Goal: Entertainment & Leisure: Consume media (video, audio)

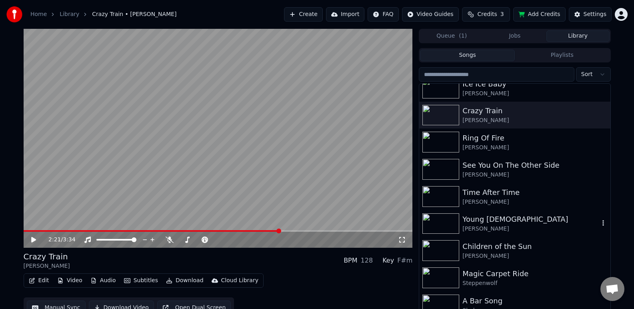
scroll to position [38, 0]
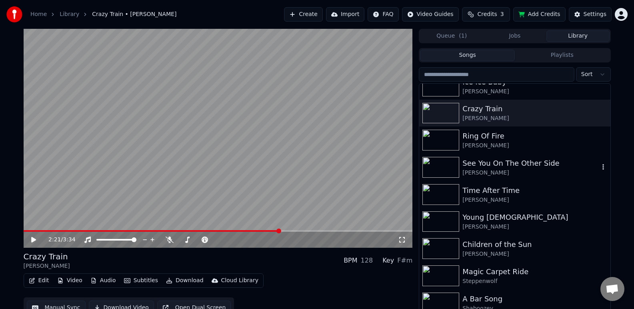
click at [497, 166] on div "See You On The Other Side" at bounding box center [530, 163] width 136 height 11
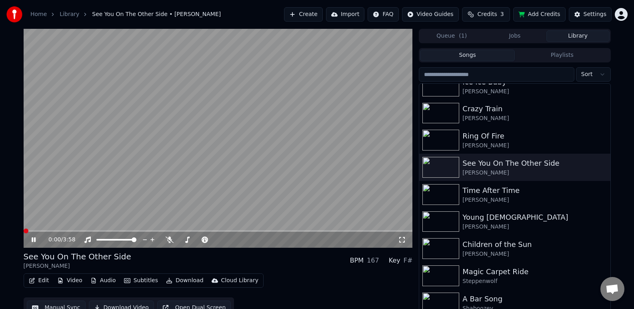
click at [401, 241] on icon at bounding box center [402, 239] width 8 height 6
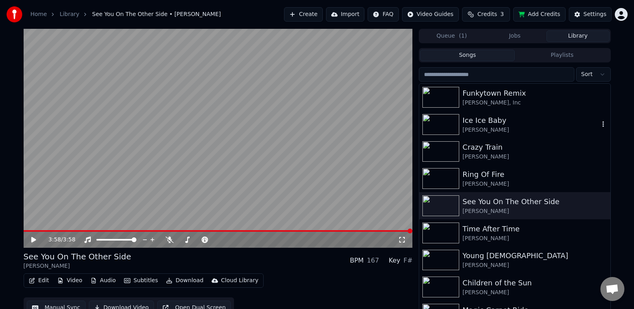
click at [468, 119] on div "Ice Ice Baby" at bounding box center [530, 120] width 136 height 11
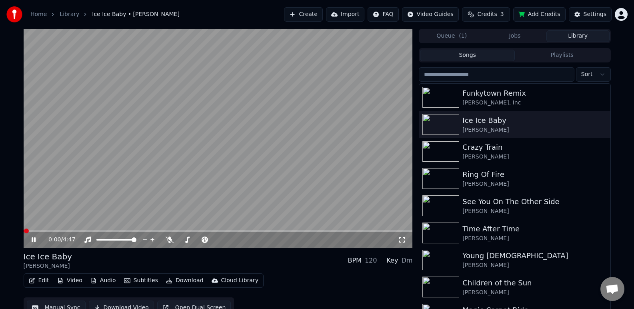
click at [32, 240] on icon at bounding box center [34, 239] width 4 height 5
click at [24, 232] on span at bounding box center [26, 230] width 5 height 5
click at [401, 242] on icon at bounding box center [402, 240] width 6 height 6
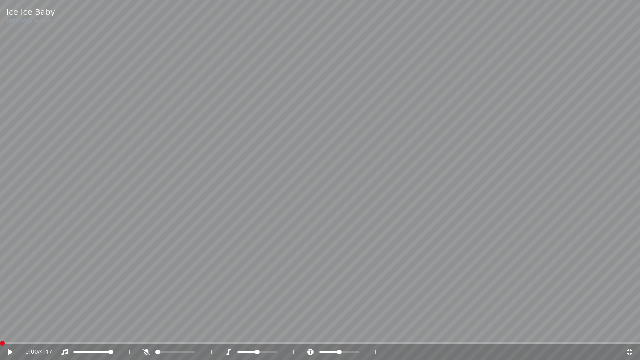
click at [12, 308] on icon at bounding box center [10, 352] width 5 height 6
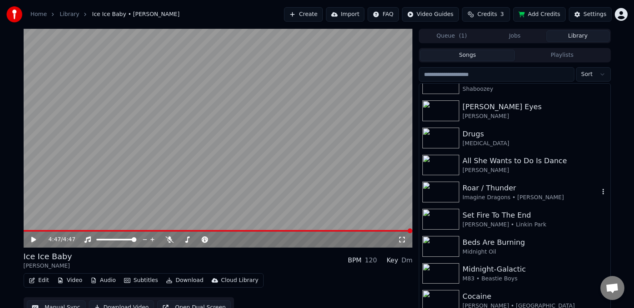
scroll to position [10, 0]
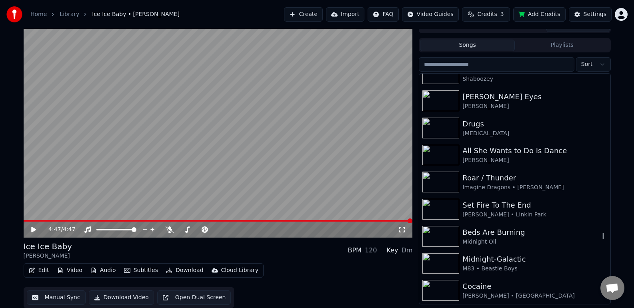
click at [498, 235] on div "Beds Are Burning" at bounding box center [530, 232] width 136 height 11
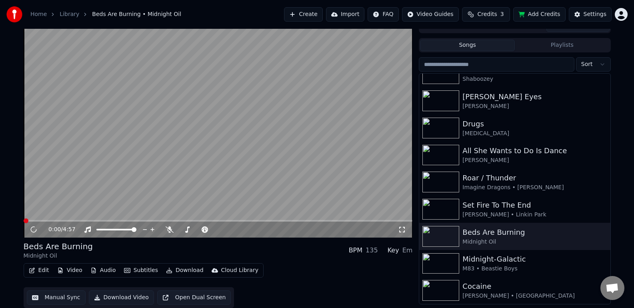
click at [401, 230] on icon at bounding box center [402, 229] width 8 height 6
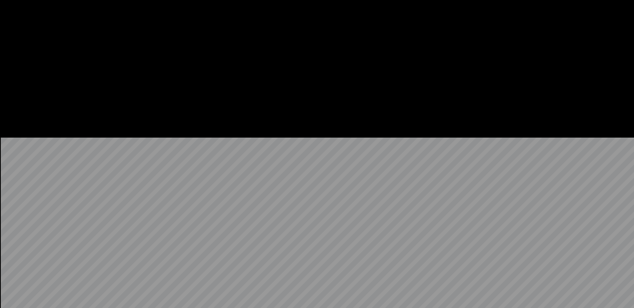
scroll to position [258, 0]
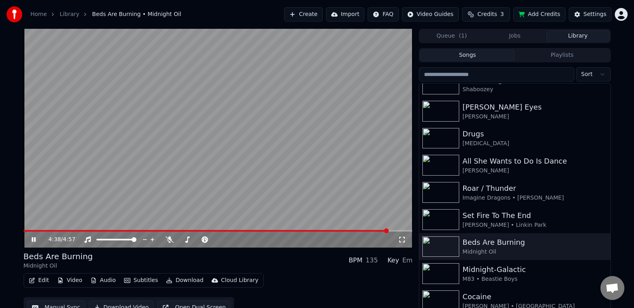
click at [35, 238] on icon at bounding box center [34, 239] width 4 height 5
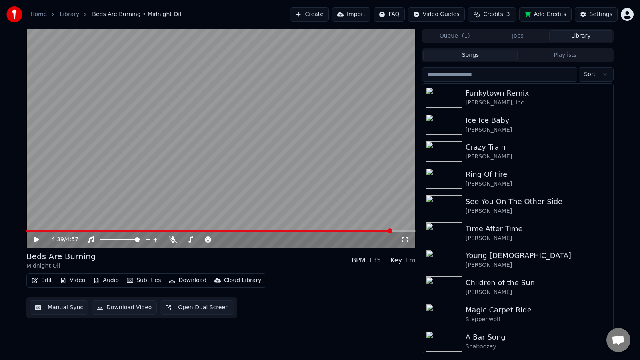
click at [264, 0] on div "Home Library Beds Are Burning • Midnight Oil Create Import FAQ Video Guides Cre…" at bounding box center [320, 14] width 640 height 29
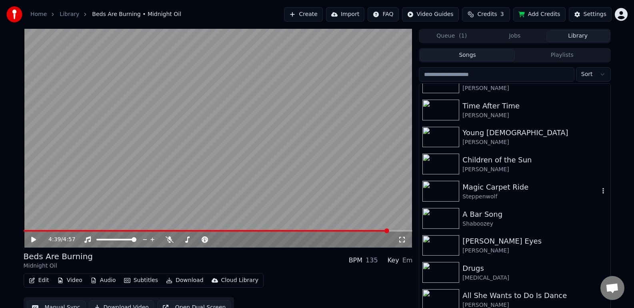
scroll to position [124, 0]
click at [509, 249] on div "[PERSON_NAME]" at bounding box center [530, 250] width 136 height 8
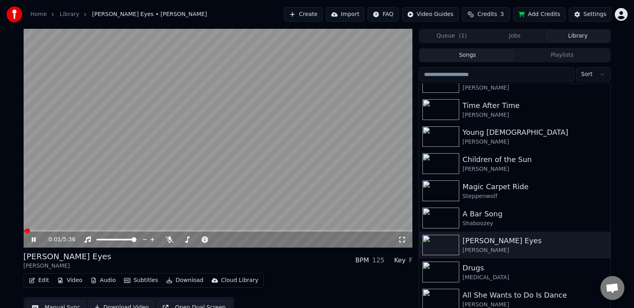
click at [402, 242] on icon at bounding box center [402, 239] width 8 height 6
click at [36, 242] on icon at bounding box center [39, 239] width 19 height 6
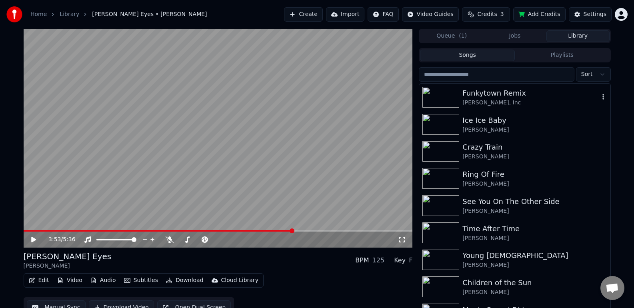
click at [499, 89] on div "Funkytown Remix" at bounding box center [530, 93] width 136 height 11
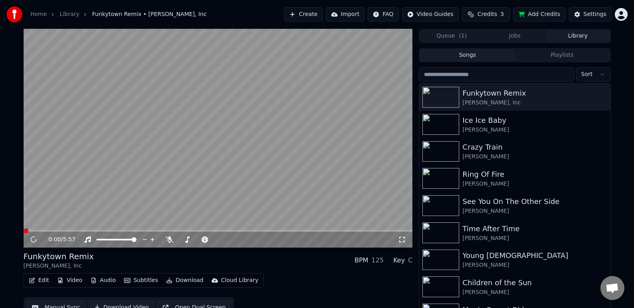
click at [401, 241] on icon at bounding box center [402, 239] width 8 height 6
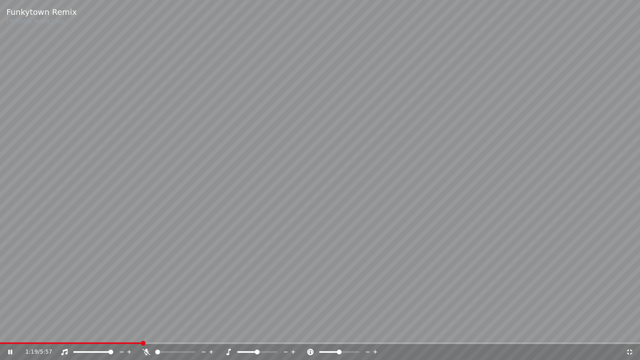
click at [4, 308] on div "1:19 / 5:57" at bounding box center [320, 352] width 640 height 16
click at [6, 308] on div "1:22 / 5:57" at bounding box center [320, 352] width 640 height 16
click at [9, 308] on div "1:23 / 5:57" at bounding box center [320, 352] width 640 height 16
click at [0, 308] on span at bounding box center [2, 343] width 5 height 5
